Goal: Task Accomplishment & Management: Use online tool/utility

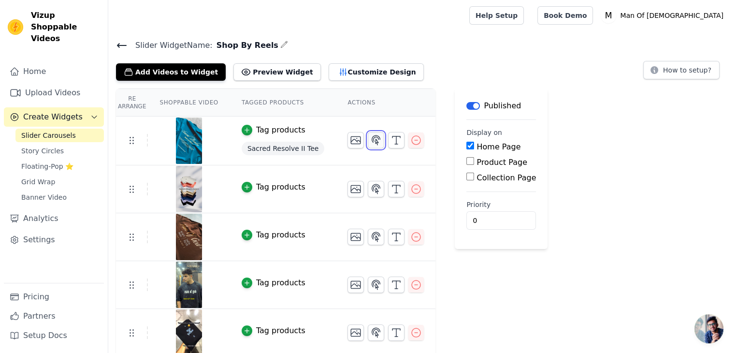
click at [370, 140] on icon "button" at bounding box center [376, 140] width 12 height 12
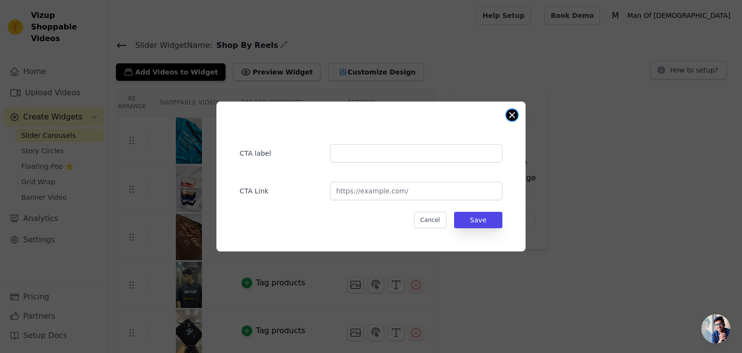
click at [514, 113] on button "Close modal" at bounding box center [512, 115] width 12 height 12
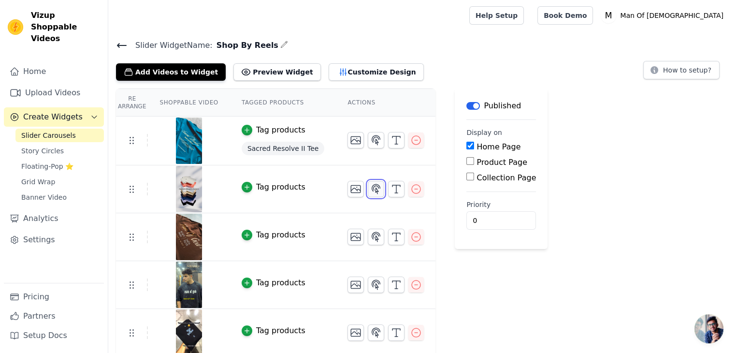
click at [370, 189] on icon "button" at bounding box center [376, 189] width 12 height 12
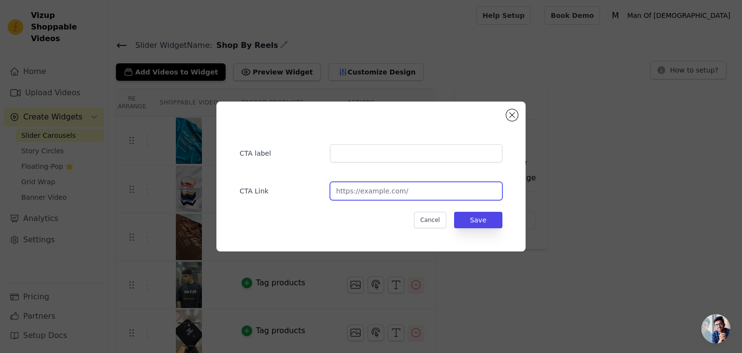
click at [383, 192] on input "url" at bounding box center [416, 191] width 172 height 18
paste input "[URL][DOMAIN_NAME]"
type input "[URL][DOMAIN_NAME]"
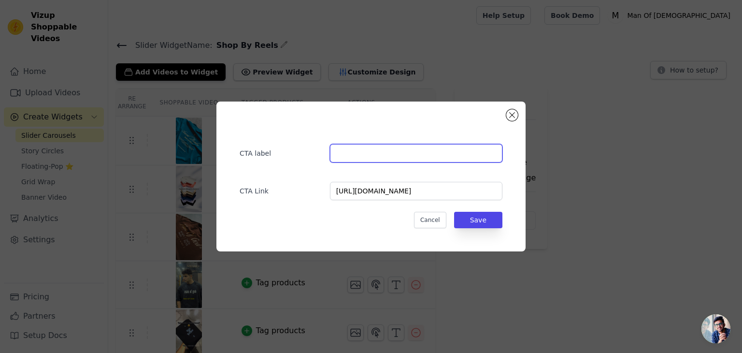
click at [375, 156] on input "text" at bounding box center [416, 153] width 172 height 18
type input "T"
type input "MOG Basics Collection"
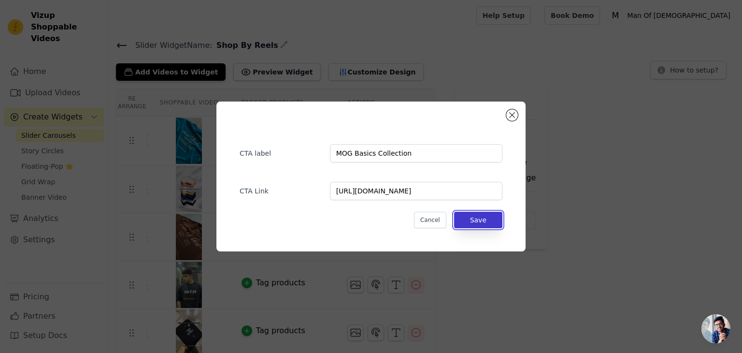
click at [468, 215] on button "Save" at bounding box center [478, 220] width 48 height 16
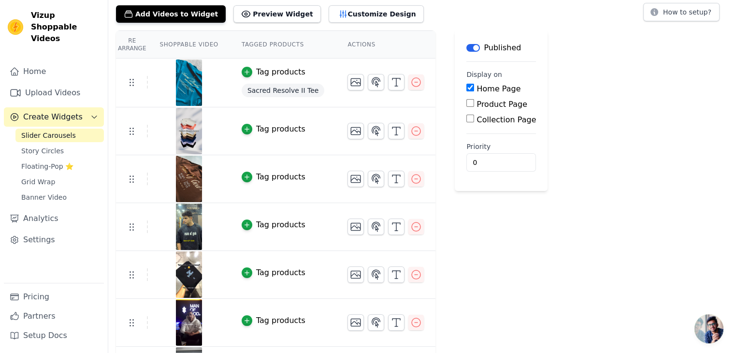
scroll to position [59, 0]
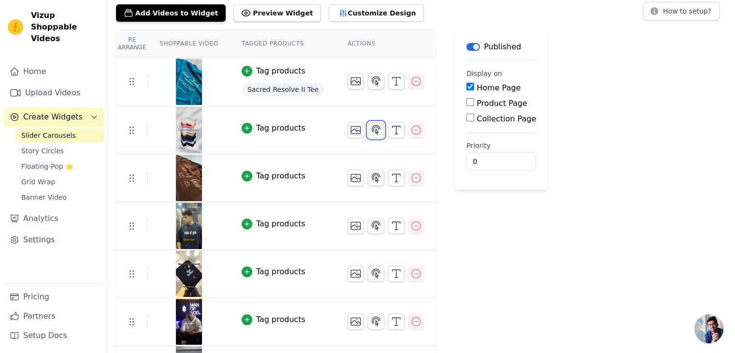
click at [368, 136] on button "button" at bounding box center [376, 130] width 16 height 16
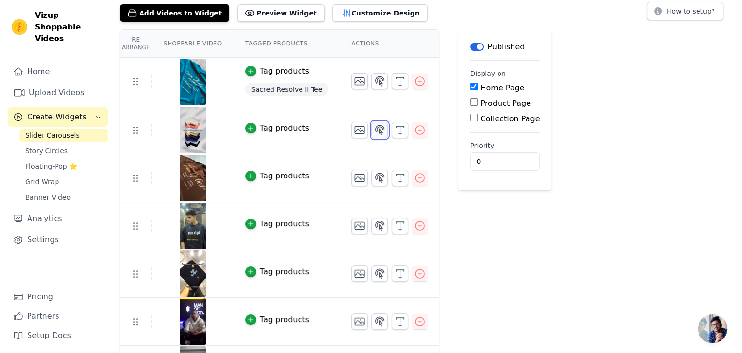
scroll to position [0, 0]
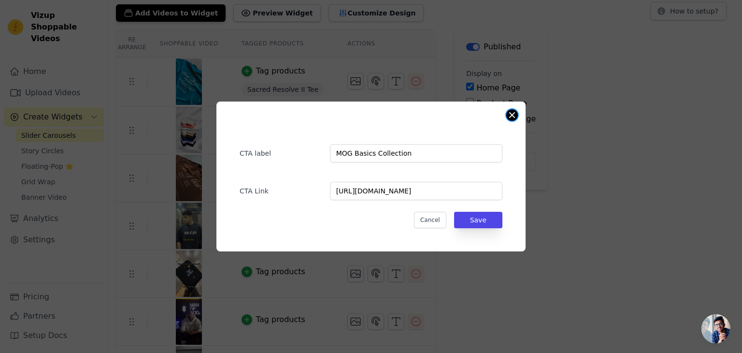
click at [512, 115] on button "Close modal" at bounding box center [512, 115] width 12 height 12
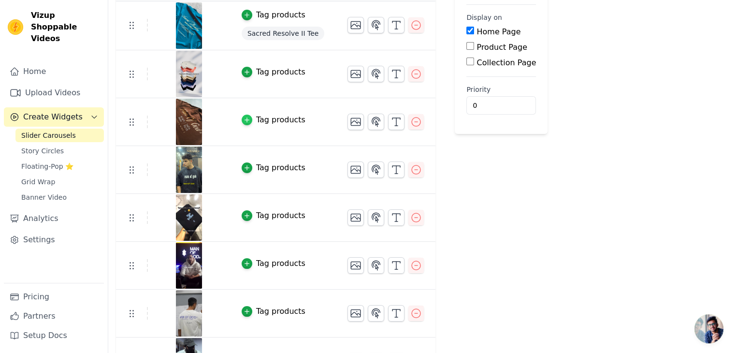
scroll to position [115, 0]
click at [244, 120] on icon "button" at bounding box center [247, 120] width 7 height 7
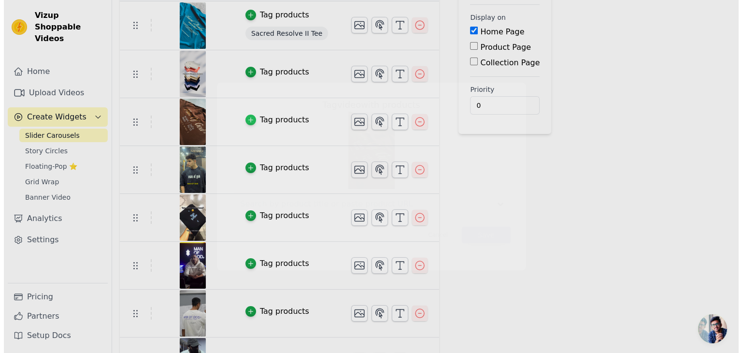
scroll to position [0, 0]
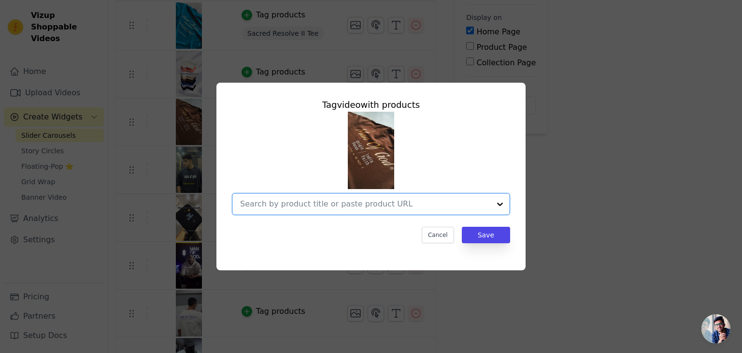
click at [385, 207] on input "text" at bounding box center [365, 204] width 250 height 12
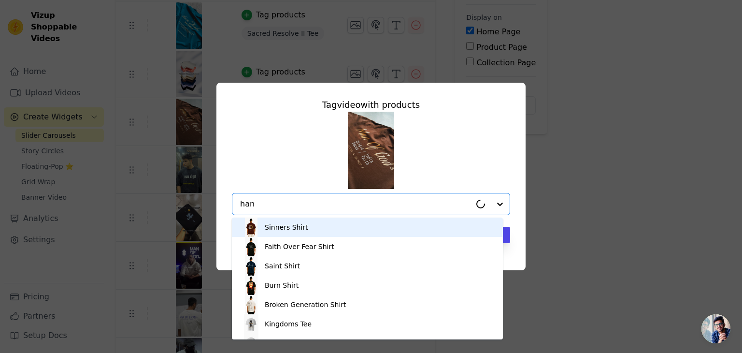
type input "hand"
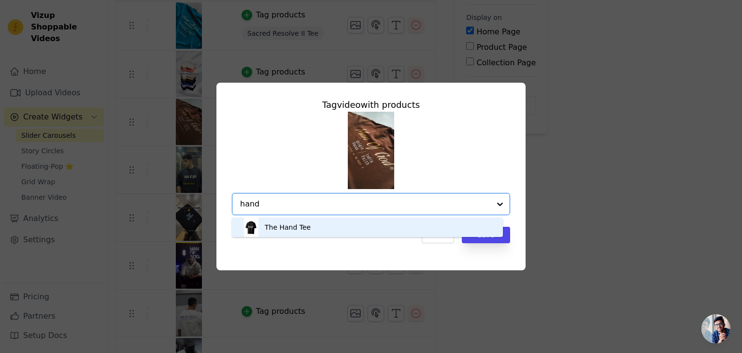
click at [287, 229] on div "The Hand Tee" at bounding box center [288, 227] width 46 height 10
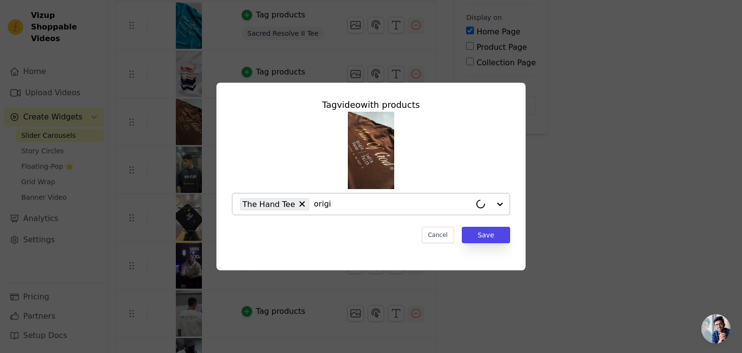
type input "origin"
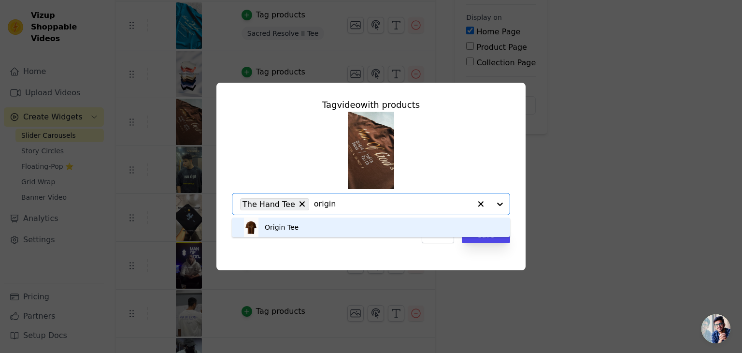
click at [308, 225] on div "Origin Tee" at bounding box center [371, 226] width 259 height 19
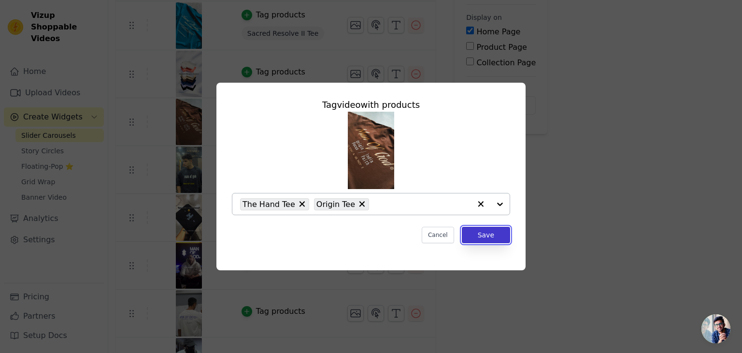
click at [499, 238] on button "Save" at bounding box center [486, 235] width 48 height 16
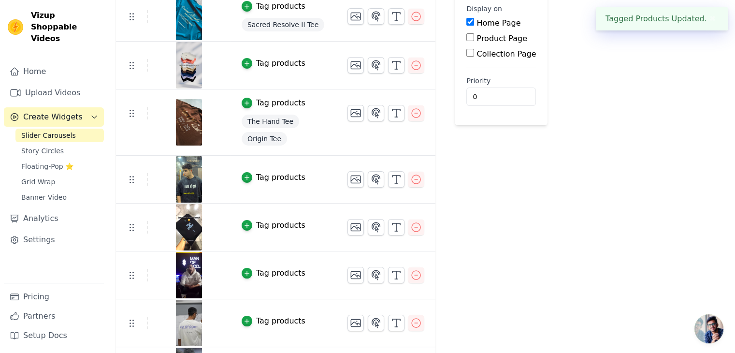
scroll to position [125, 0]
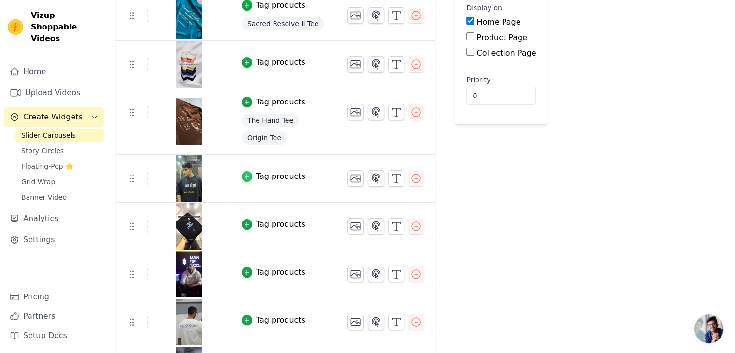
click at [244, 174] on icon "button" at bounding box center [246, 176] width 4 height 4
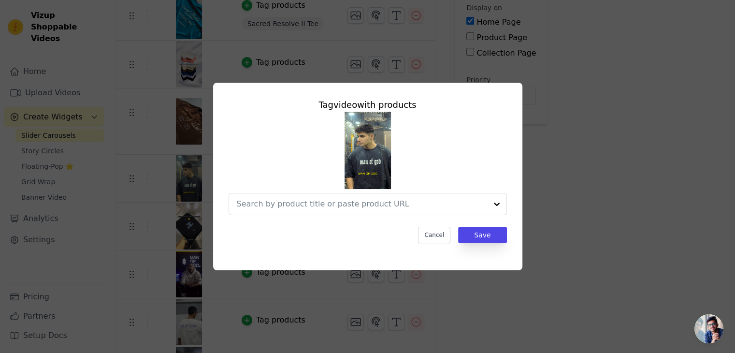
scroll to position [0, 0]
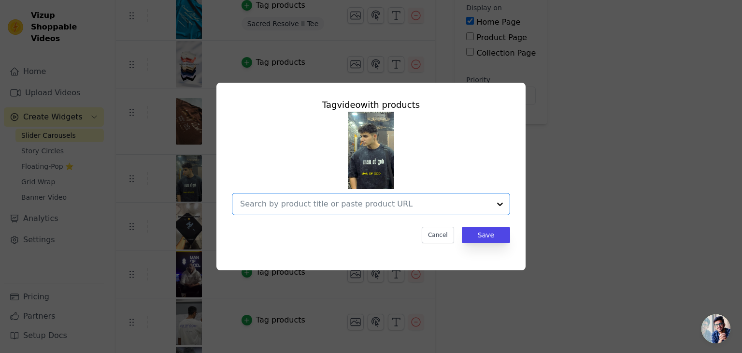
click at [367, 203] on input "text" at bounding box center [365, 204] width 250 height 12
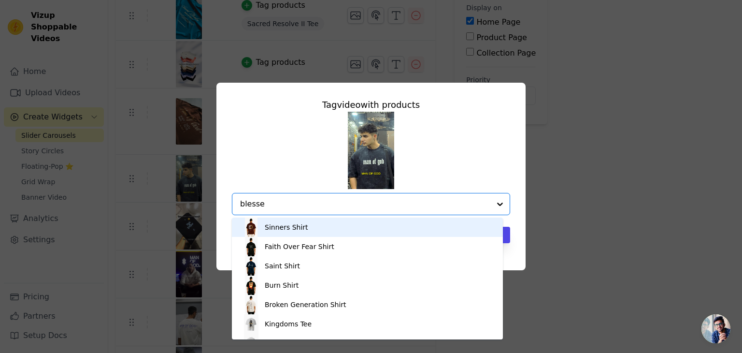
type input "blessed"
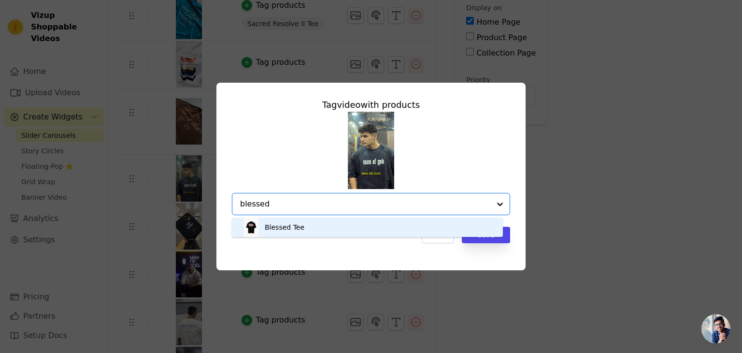
click at [328, 225] on div "Blessed Tee" at bounding box center [368, 226] width 252 height 19
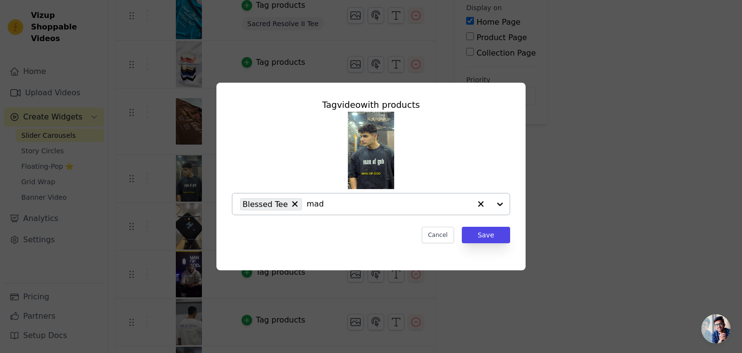
type input "made"
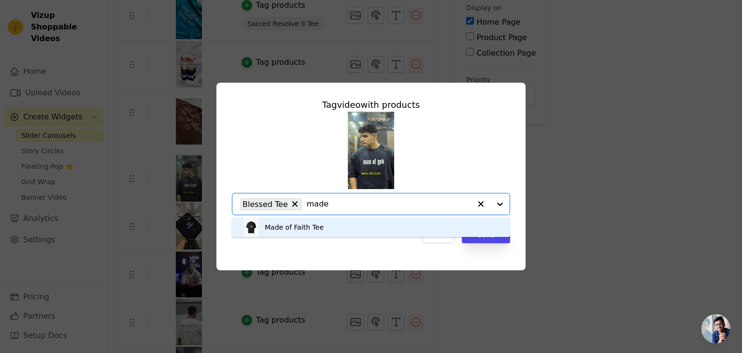
click at [315, 224] on div "Made of Faith Tee" at bounding box center [294, 227] width 59 height 10
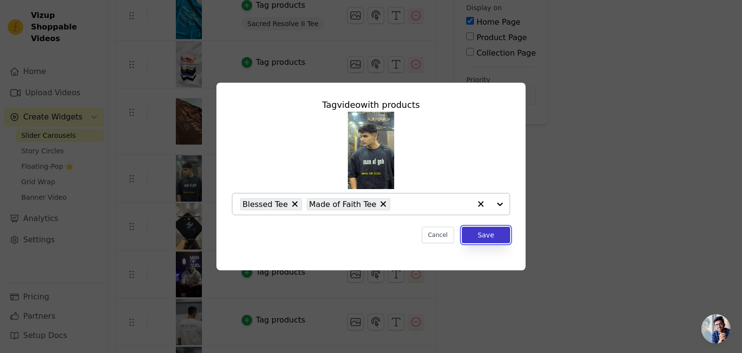
click at [502, 235] on button "Save" at bounding box center [486, 235] width 48 height 16
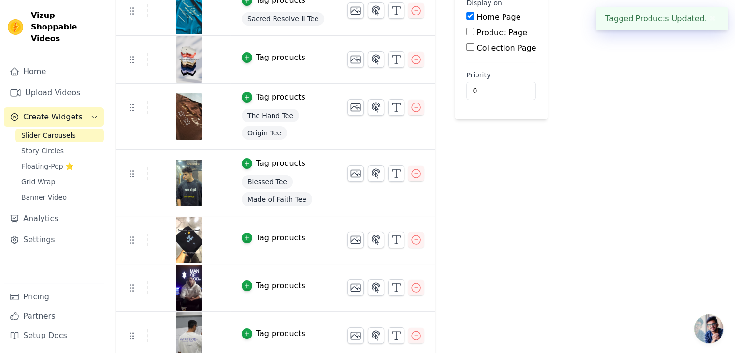
scroll to position [186, 0]
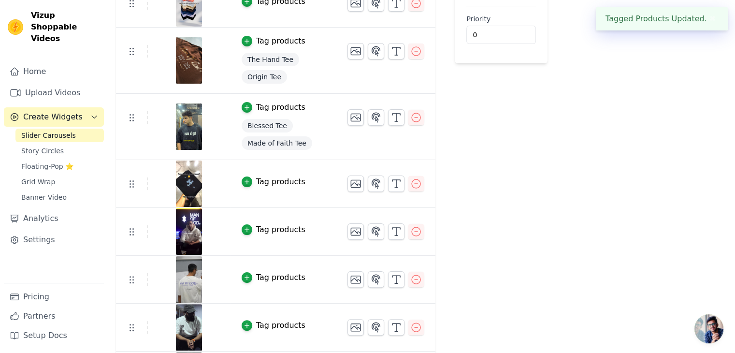
click at [256, 177] on div "Tag products" at bounding box center [280, 182] width 49 height 12
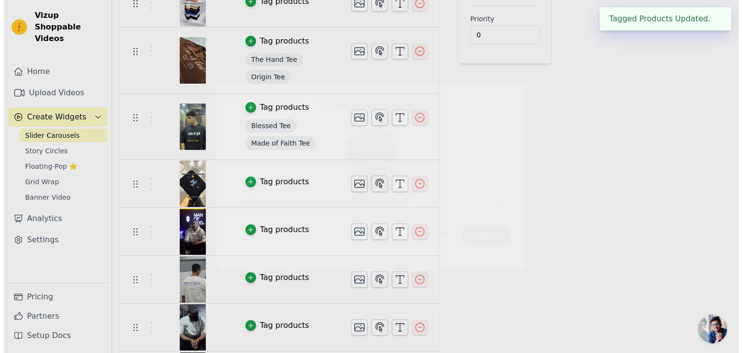
scroll to position [0, 0]
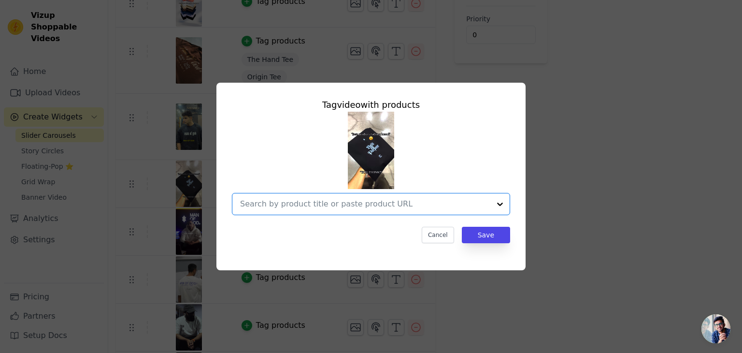
click at [381, 203] on input "text" at bounding box center [365, 204] width 250 height 12
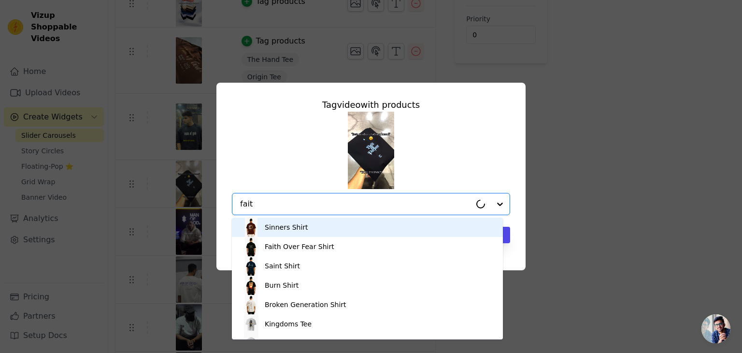
type input "faith"
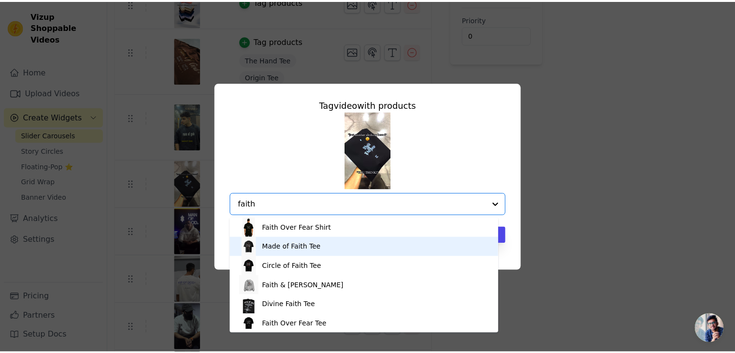
scroll to position [2, 0]
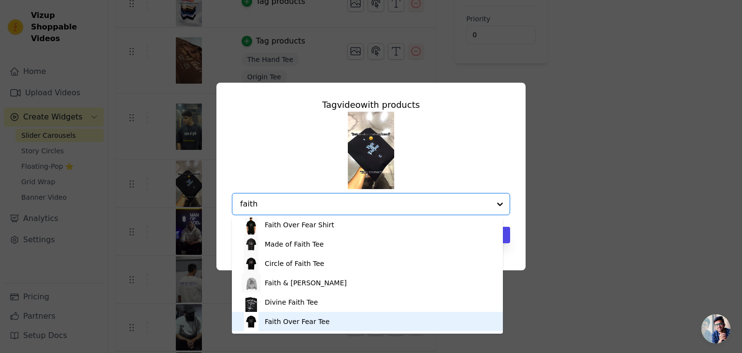
click at [298, 315] on div "Faith Over Fear Tee" at bounding box center [368, 321] width 252 height 19
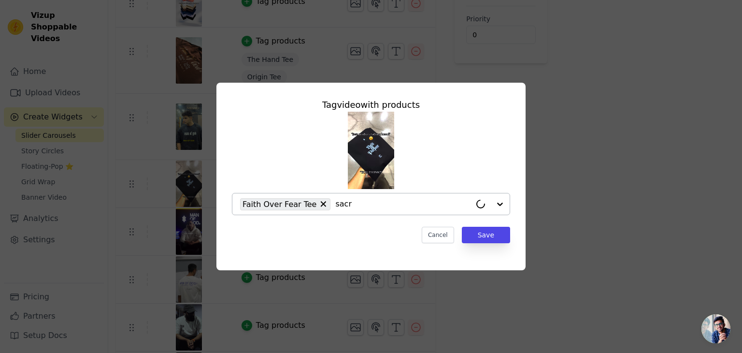
type input "sacre"
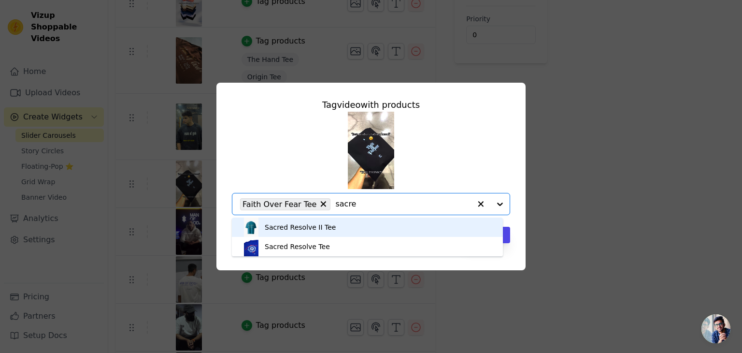
click at [326, 228] on div "Sacred Resolve II Tee" at bounding box center [300, 227] width 71 height 10
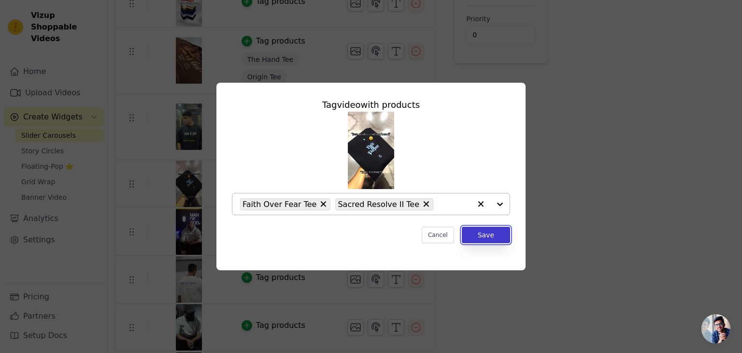
click at [484, 238] on button "Save" at bounding box center [486, 235] width 48 height 16
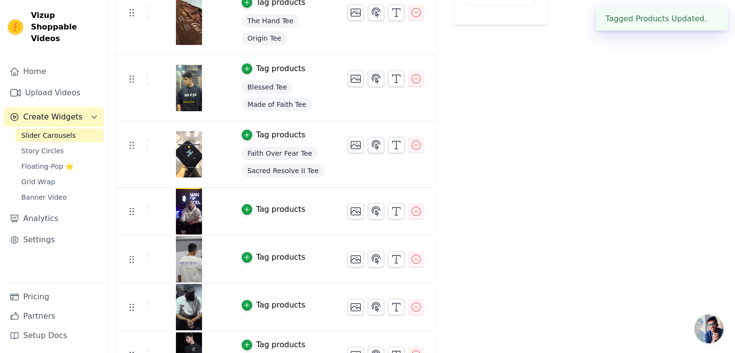
scroll to position [234, 0]
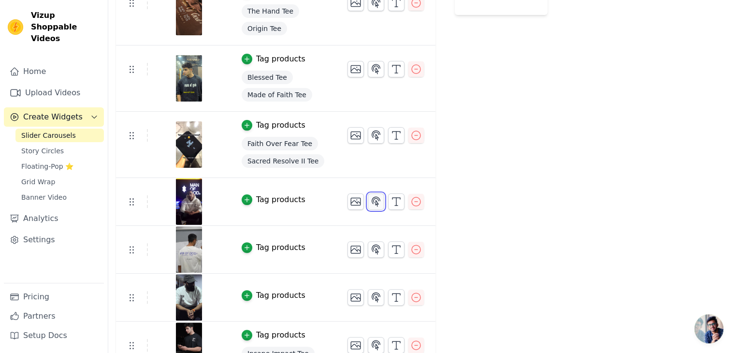
click at [372, 201] on icon "button" at bounding box center [376, 201] width 8 height 9
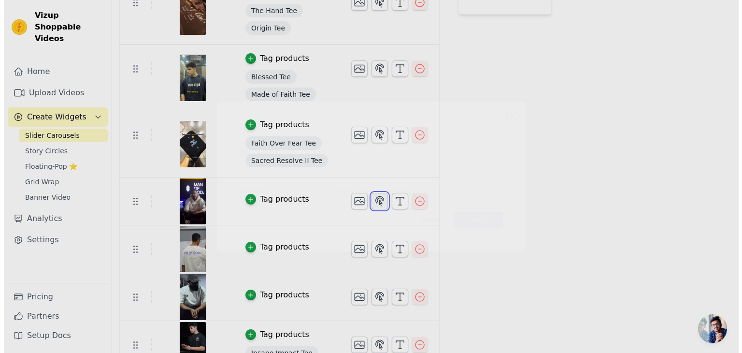
scroll to position [0, 0]
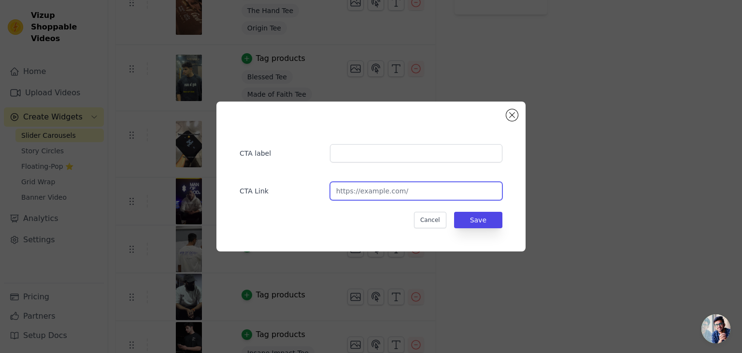
click at [358, 200] on input "url" at bounding box center [416, 191] width 172 height 18
paste input "[URL][DOMAIN_NAME]"
type input "[URL][DOMAIN_NAME]"
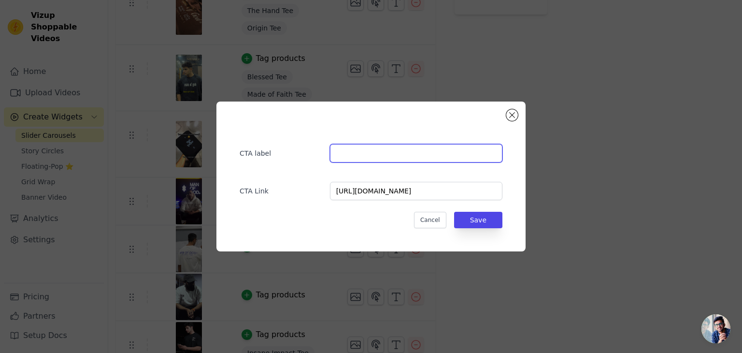
click at [363, 150] on input "text" at bounding box center [416, 153] width 172 height 18
type input "Shop the collection!"
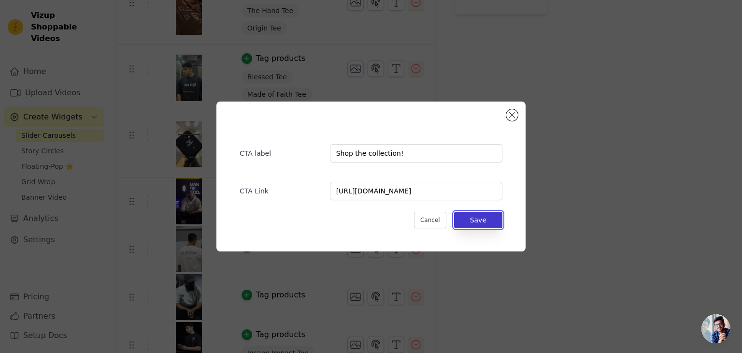
click at [490, 215] on button "Save" at bounding box center [478, 220] width 48 height 16
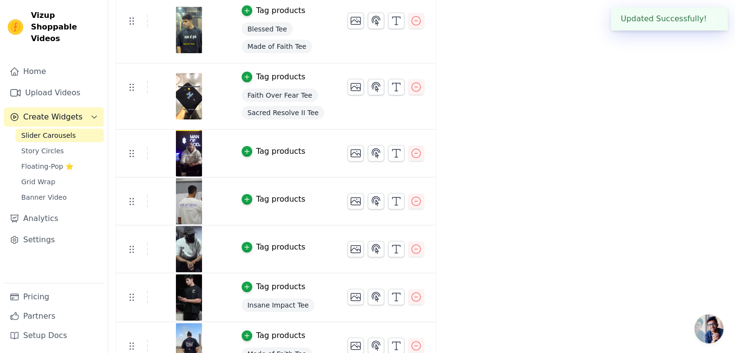
scroll to position [298, 0]
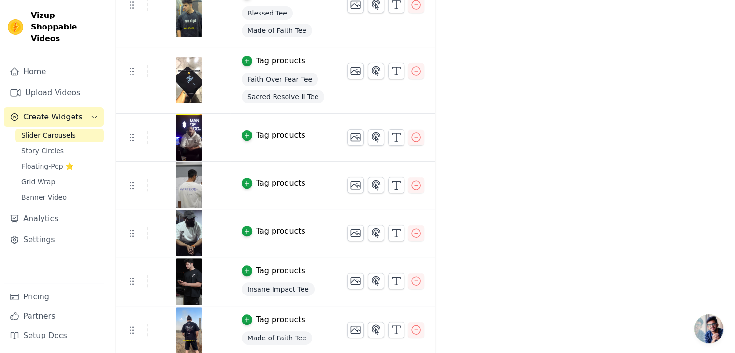
click at [278, 185] on div "Tag products" at bounding box center [280, 183] width 49 height 12
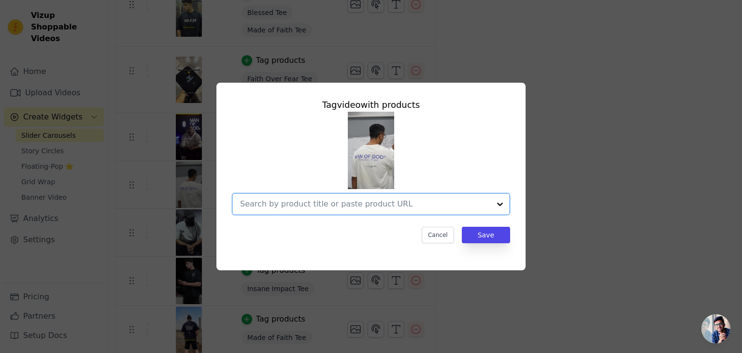
click at [279, 206] on input "text" at bounding box center [365, 204] width 250 height 12
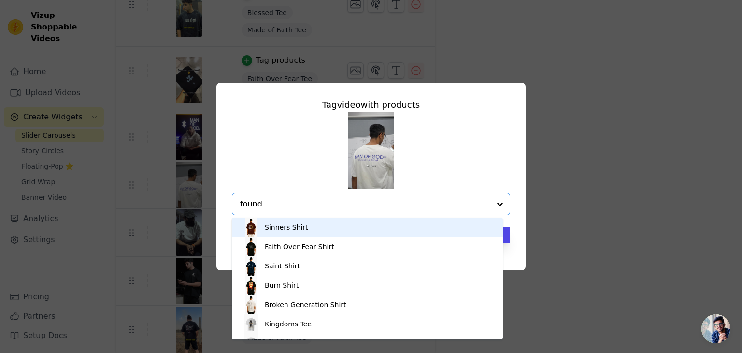
type input "founde"
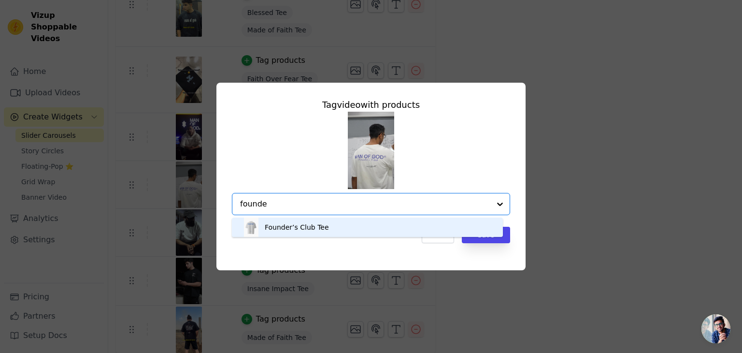
click at [291, 229] on div "Founder’s Club Tee" at bounding box center [297, 227] width 64 height 10
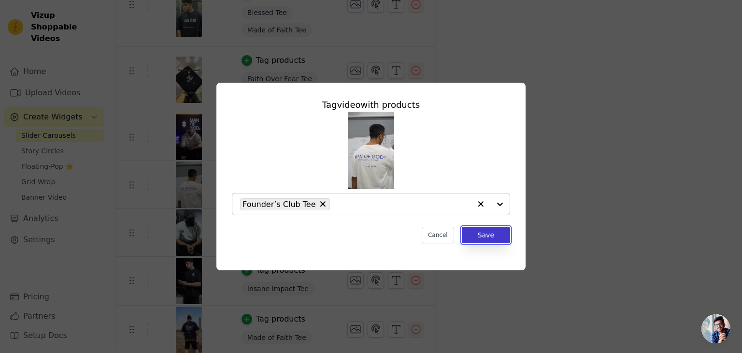
click at [497, 233] on button "Save" at bounding box center [486, 235] width 48 height 16
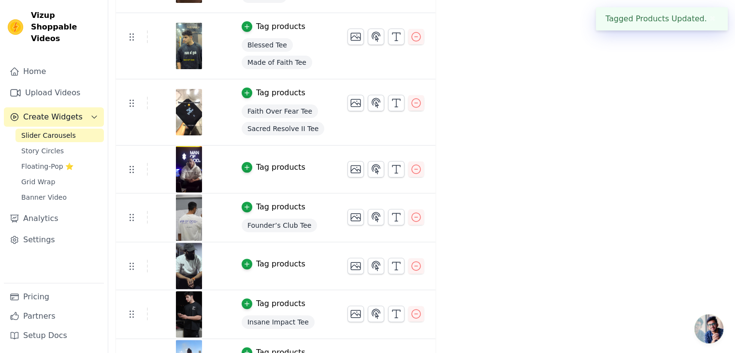
scroll to position [300, 0]
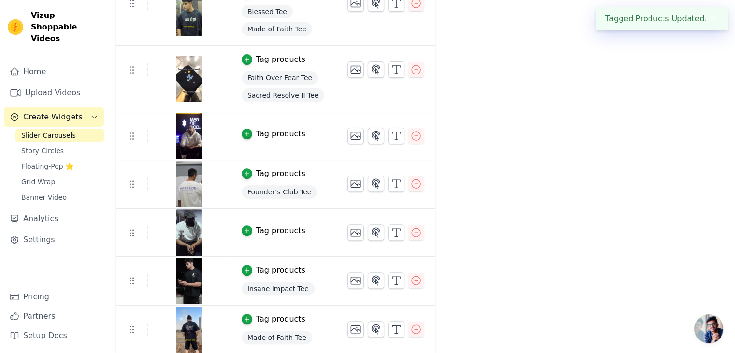
click at [256, 230] on div "Tag products" at bounding box center [280, 231] width 49 height 12
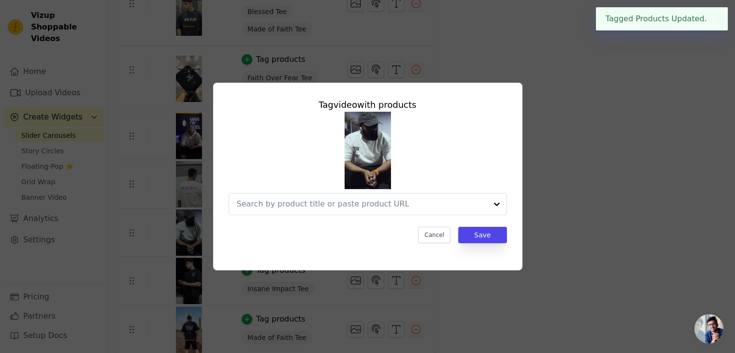
scroll to position [0, 0]
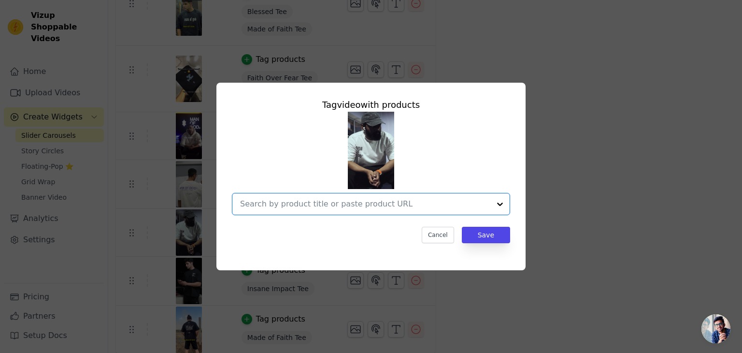
click at [309, 206] on input "text" at bounding box center [365, 204] width 250 height 12
type input "ph"
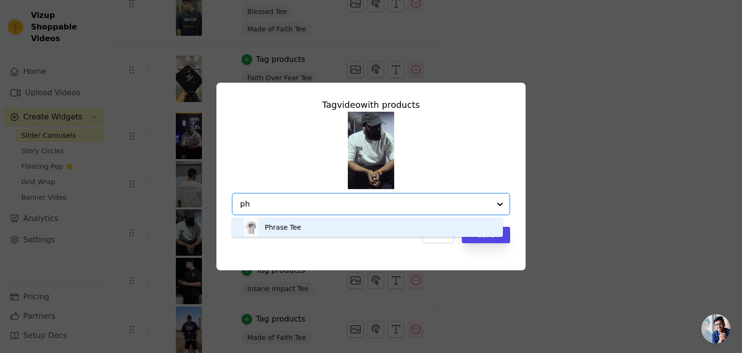
click at [309, 228] on div "Phrase Tee" at bounding box center [368, 226] width 252 height 19
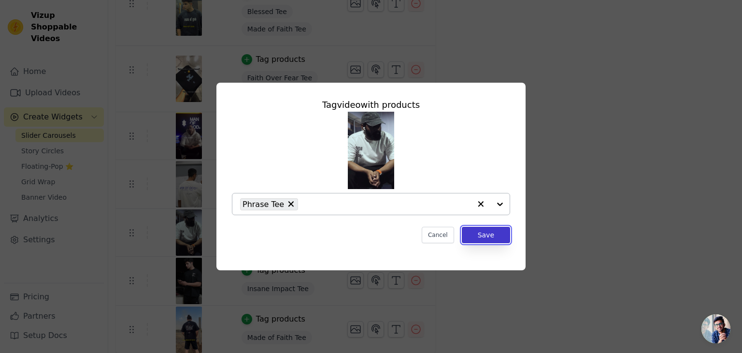
click at [493, 233] on button "Save" at bounding box center [486, 235] width 48 height 16
